Goal: Find specific fact: Find specific fact

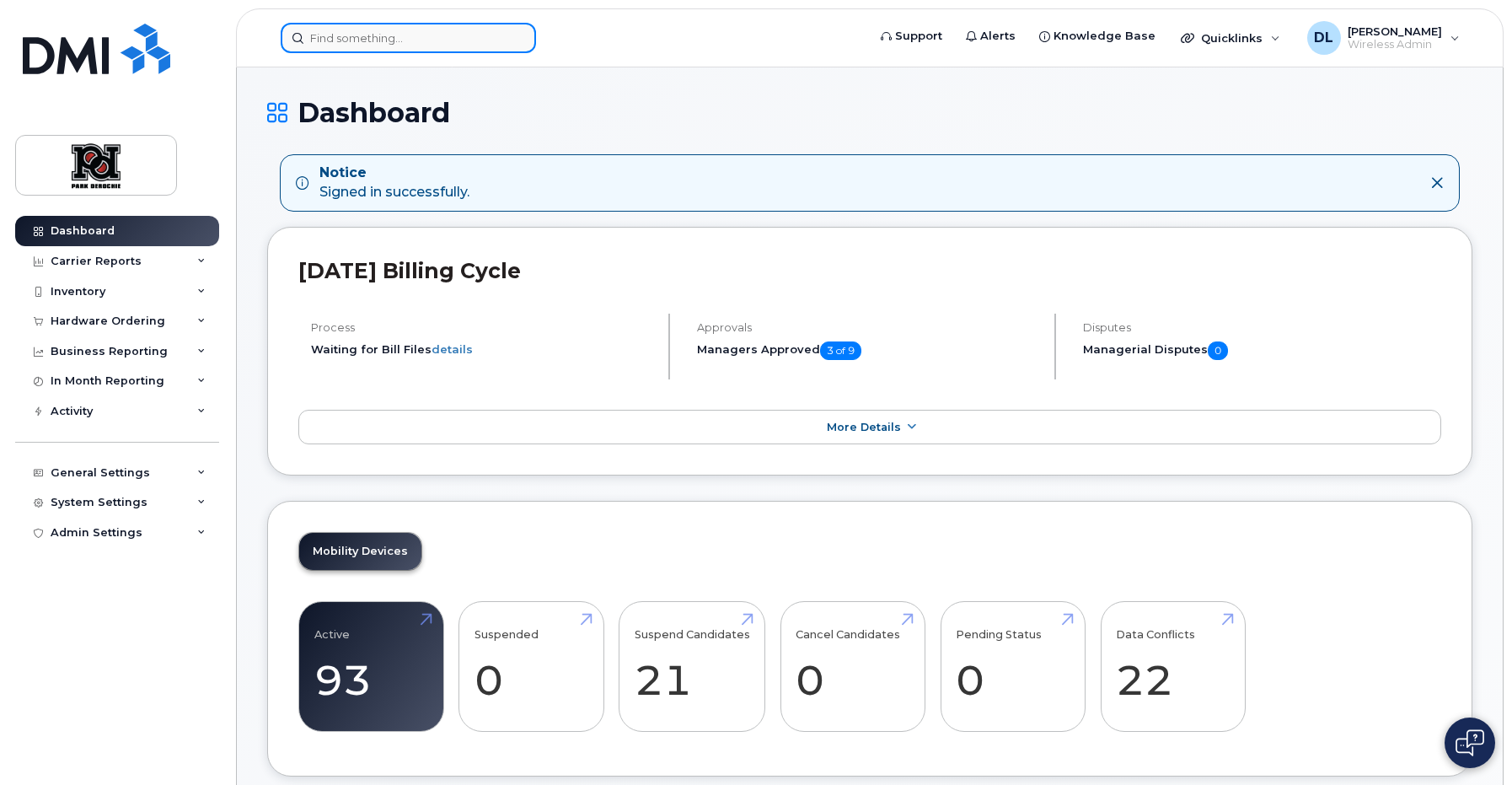
click at [451, 36] on input at bounding box center [408, 37] width 255 height 30
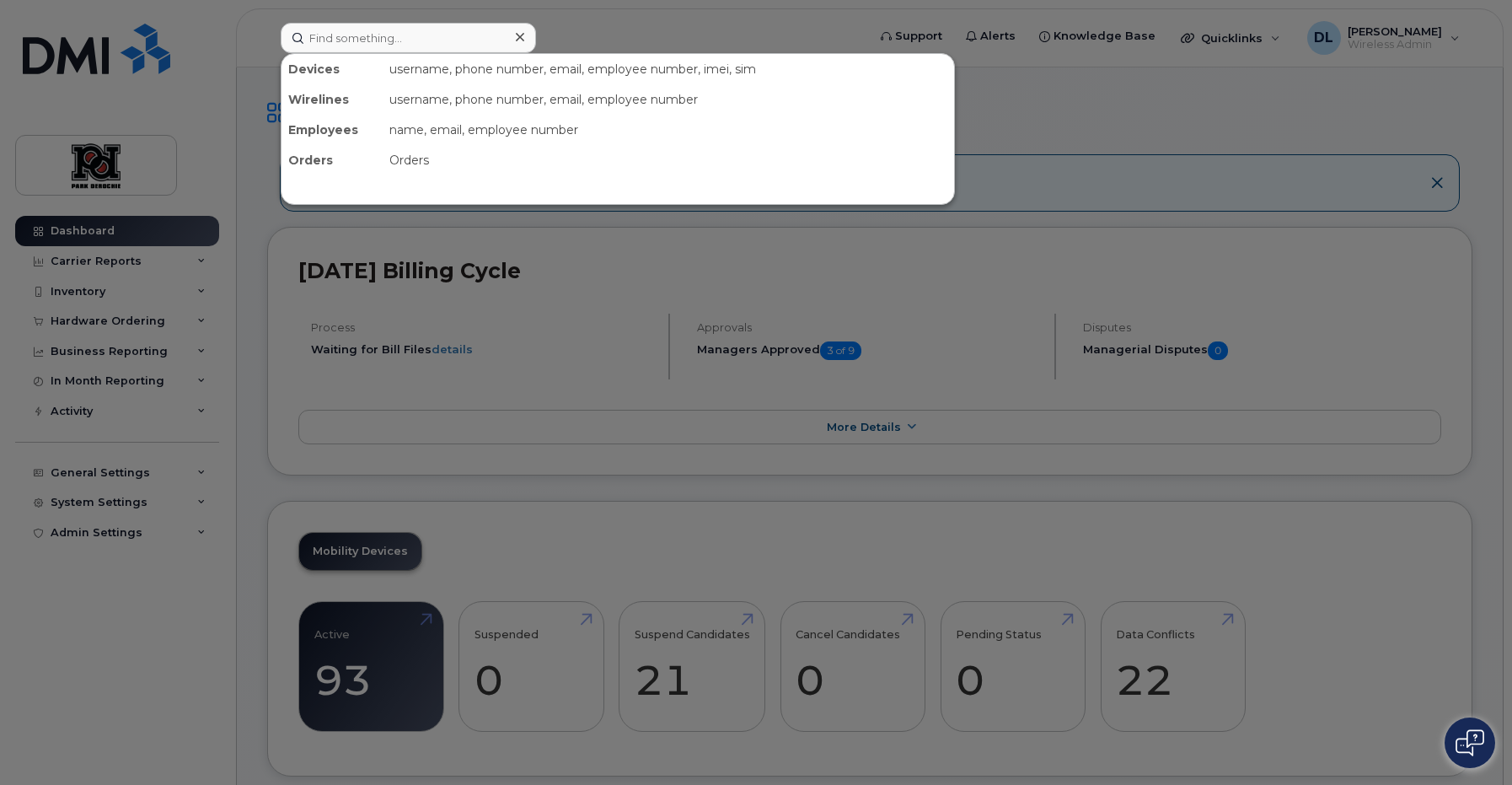
click at [449, 70] on div "username, phone number, email, employee number, imei, sim" at bounding box center [668, 68] width 572 height 30
click at [416, 35] on input at bounding box center [408, 37] width 255 height 30
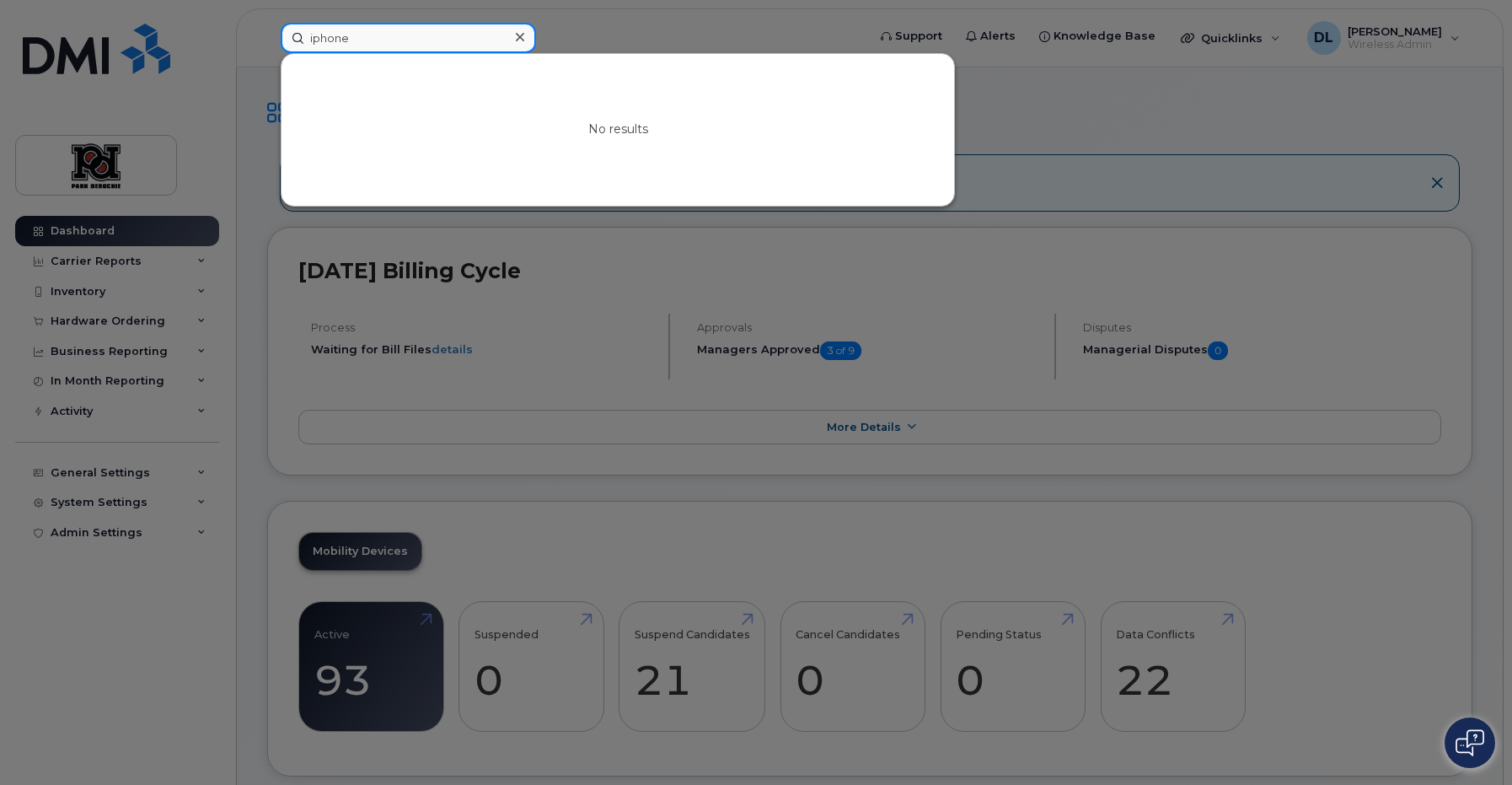
drag, startPoint x: 375, startPoint y: 49, endPoint x: 277, endPoint y: 41, distance: 98.3
click at [277, 41] on div "iphone No results" at bounding box center [568, 37] width 602 height 30
type input "lauren"
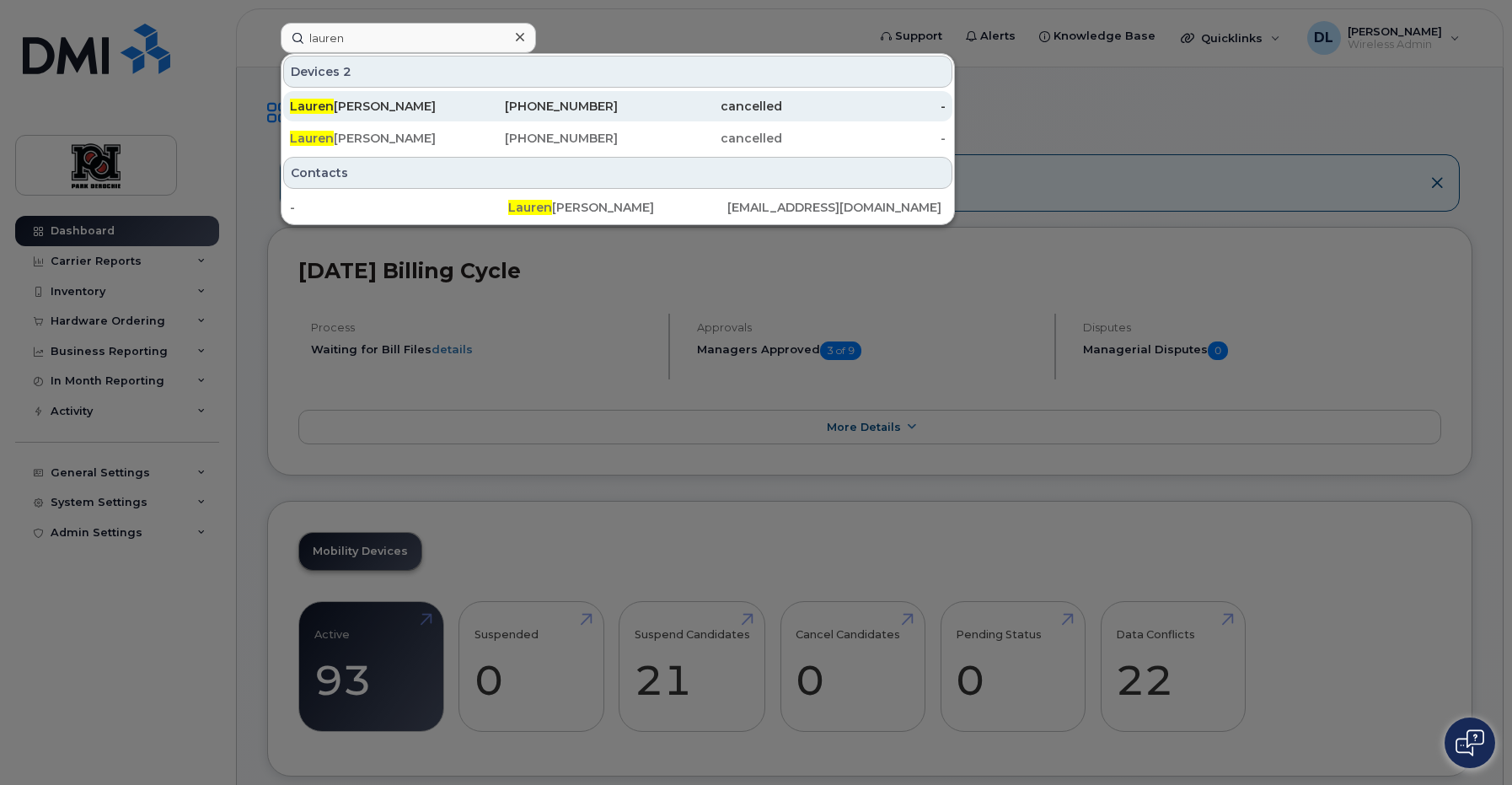
click at [402, 110] on div "[PERSON_NAME]" at bounding box center [372, 105] width 165 height 17
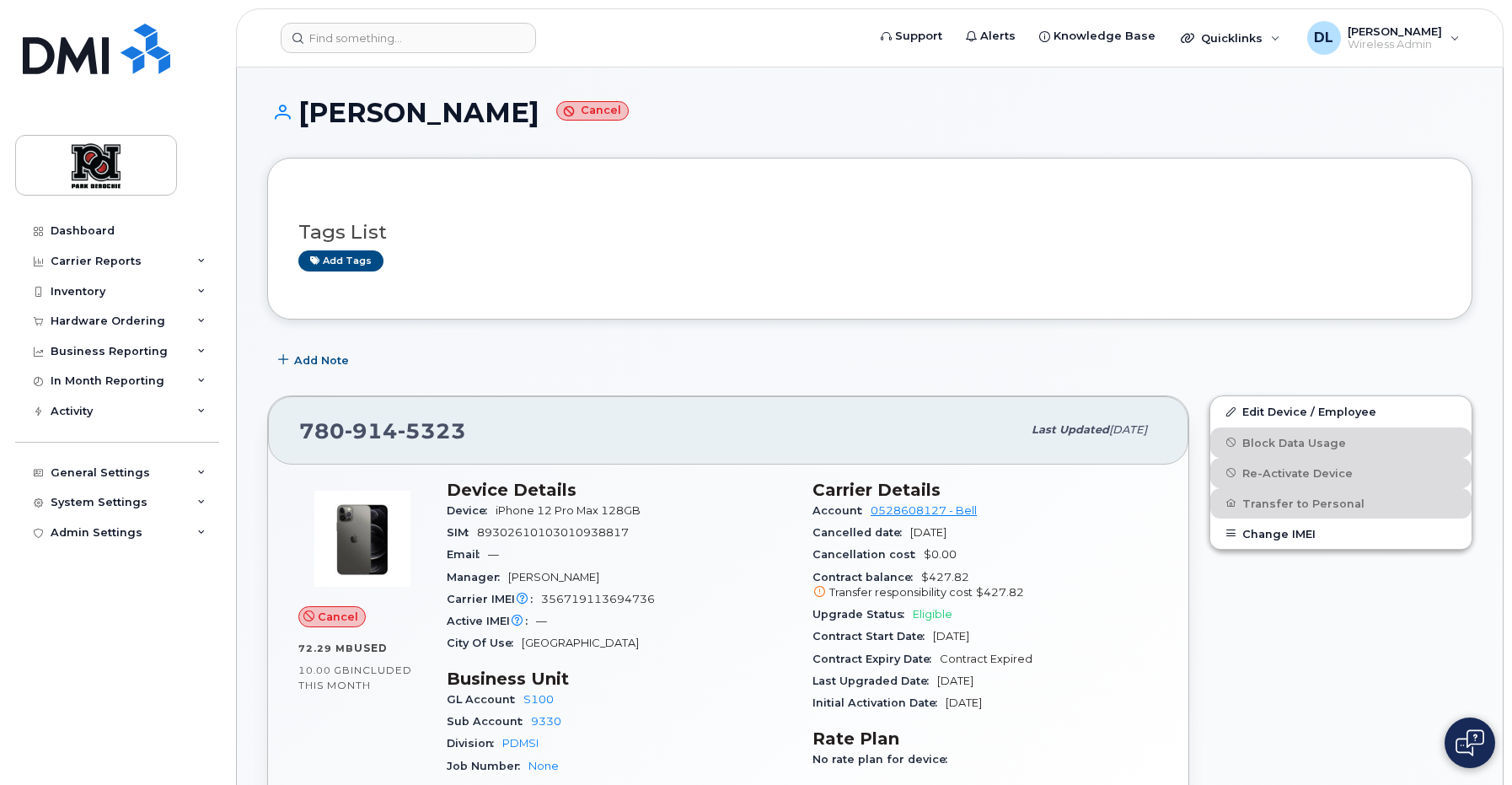
click at [623, 599] on span "356719113694736" at bounding box center [598, 599] width 114 height 13
copy span "356719113694736"
